Goal: Task Accomplishment & Management: Manage account settings

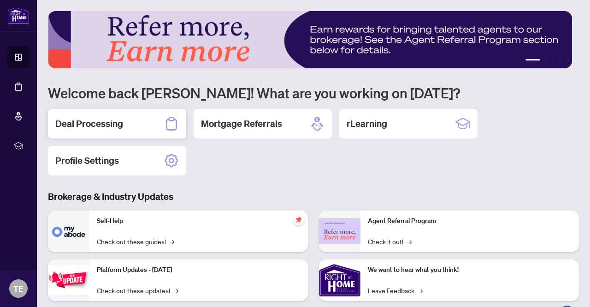
click at [70, 123] on h2 "Deal Processing" at bounding box center [89, 123] width 68 height 13
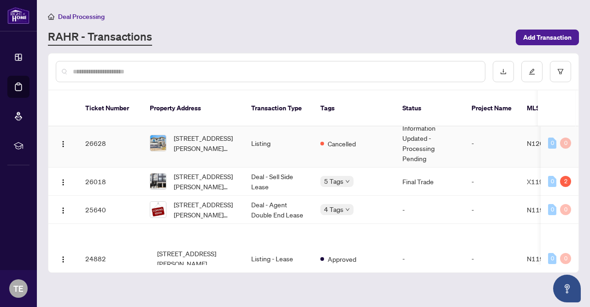
scroll to position [600, 0]
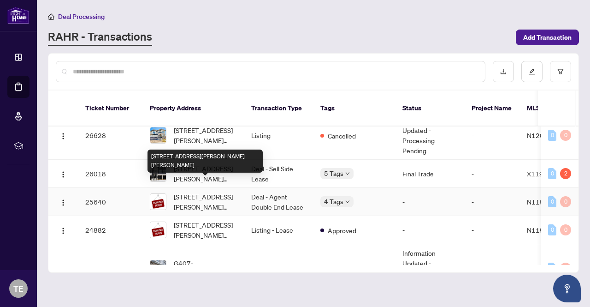
click at [198, 191] on span "[STREET_ADDRESS][PERSON_NAME][PERSON_NAME]" at bounding box center [205, 201] width 63 height 20
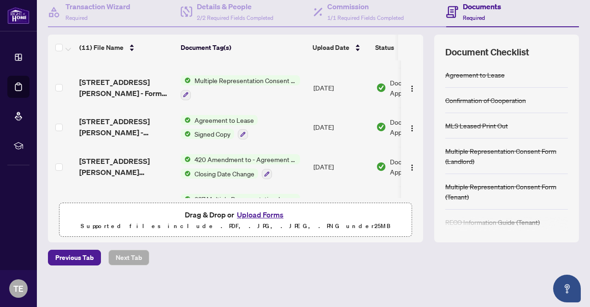
scroll to position [20, 0]
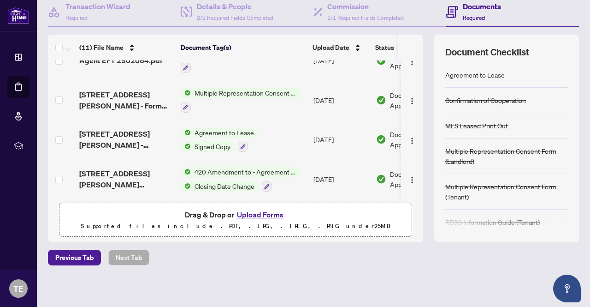
click at [239, 88] on span "Multiple Representation Consent Form (Tenant)" at bounding box center [245, 93] width 109 height 10
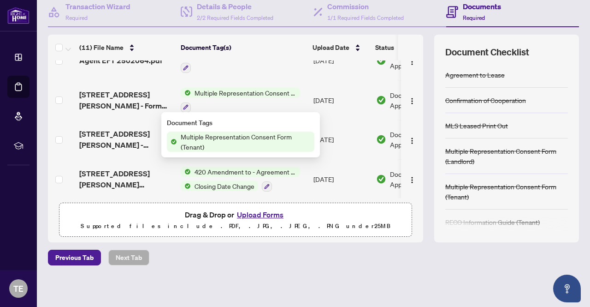
click at [226, 141] on span "Multiple Representation Consent Form (Tenant)" at bounding box center [245, 141] width 137 height 20
